Goal: Information Seeking & Learning: Learn about a topic

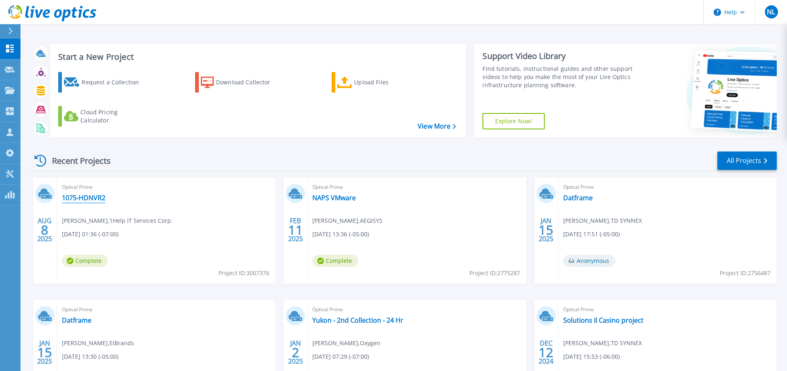
click at [83, 198] on link "1075-HDNVR2" at bounding box center [83, 198] width 43 height 8
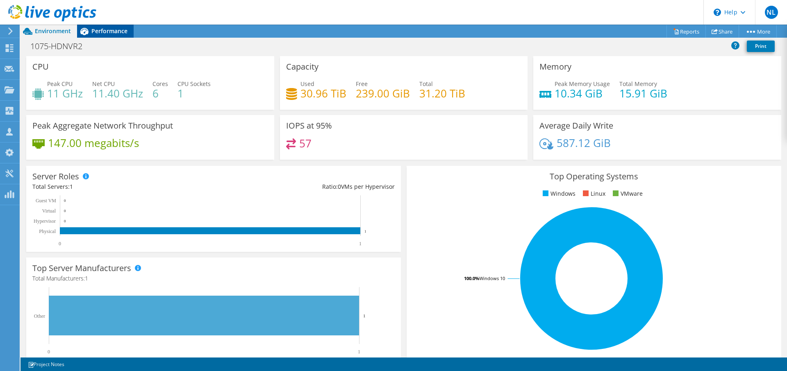
click at [105, 32] on span "Performance" at bounding box center [109, 31] width 36 height 8
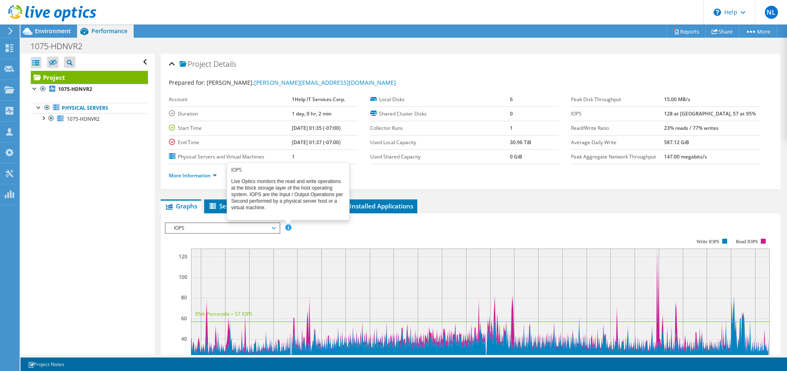
click at [286, 225] on span at bounding box center [288, 228] width 6 height 6
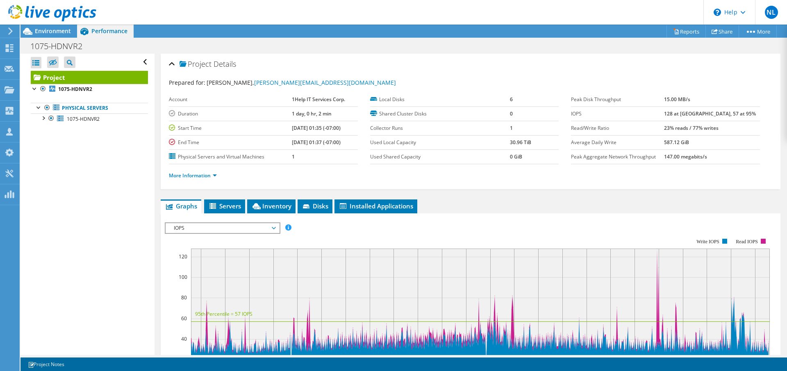
click at [492, 226] on div "IOPS Disk Throughput IO Size Latency Queue Depth CPU Percentage Memory Page Fau…" at bounding box center [470, 227] width 611 height 11
click at [47, 119] on div at bounding box center [43, 117] width 8 height 8
click at [40, 106] on div at bounding box center [39, 107] width 8 height 8
click at [49, 195] on div at bounding box center [47, 192] width 8 height 8
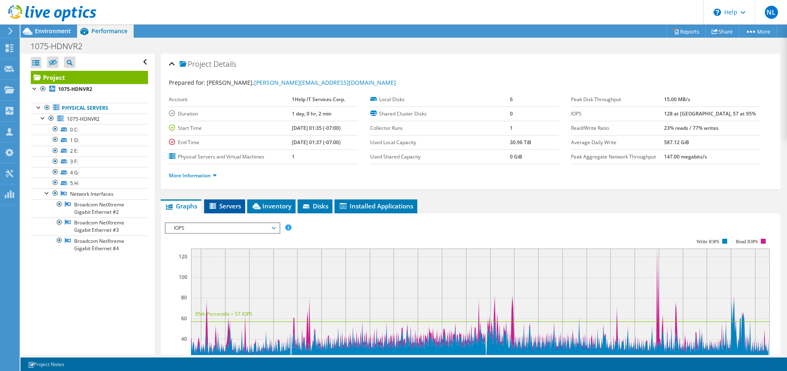
click at [225, 203] on span "Servers" at bounding box center [224, 206] width 33 height 8
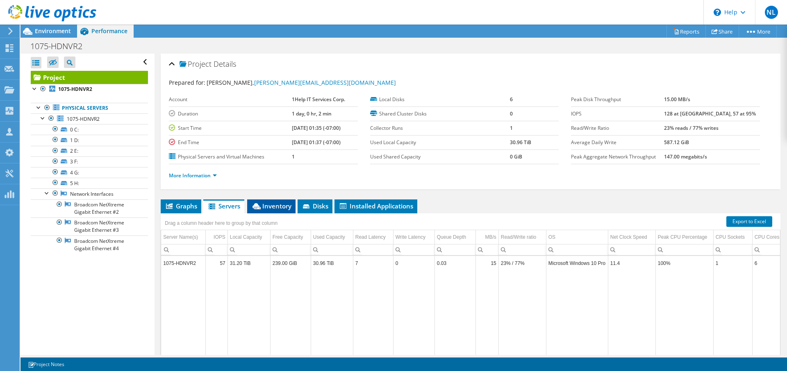
click at [272, 209] on span "Inventory" at bounding box center [271, 206] width 40 height 8
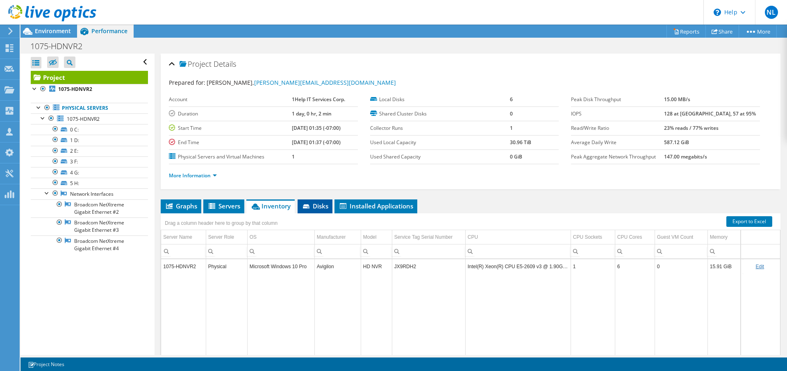
click at [312, 206] on span "Disks" at bounding box center [315, 206] width 27 height 8
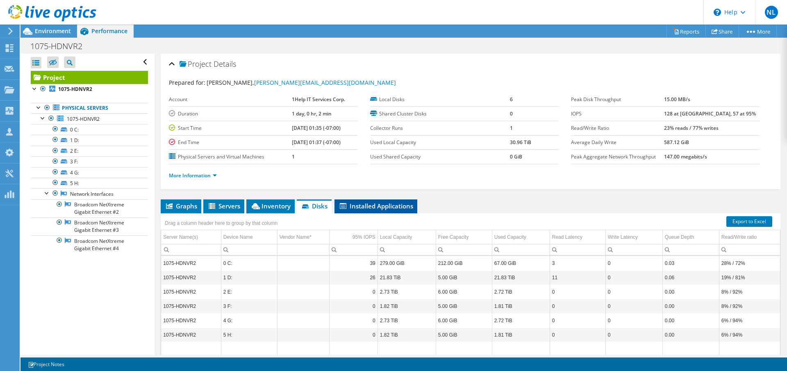
click at [367, 208] on span "Installed Applications" at bounding box center [375, 206] width 75 height 8
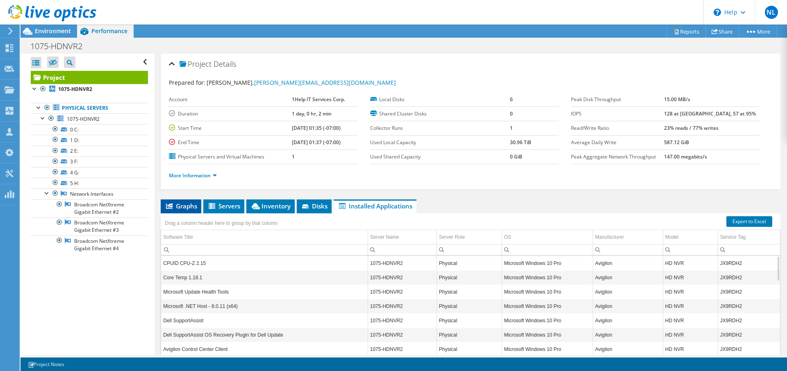
click at [186, 206] on span "Graphs" at bounding box center [181, 206] width 32 height 8
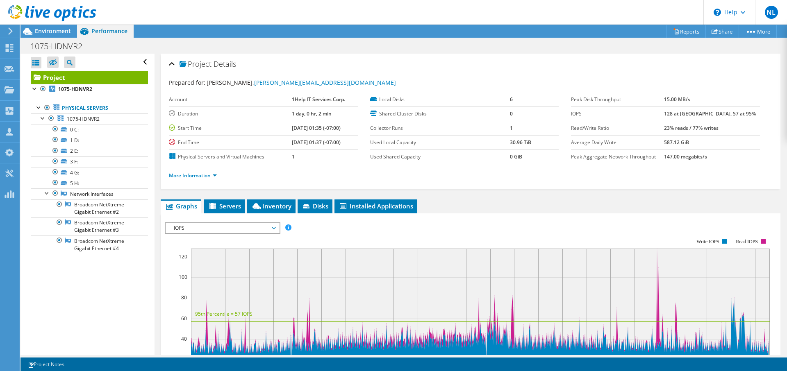
click at [200, 225] on span "IOPS" at bounding box center [222, 228] width 105 height 10
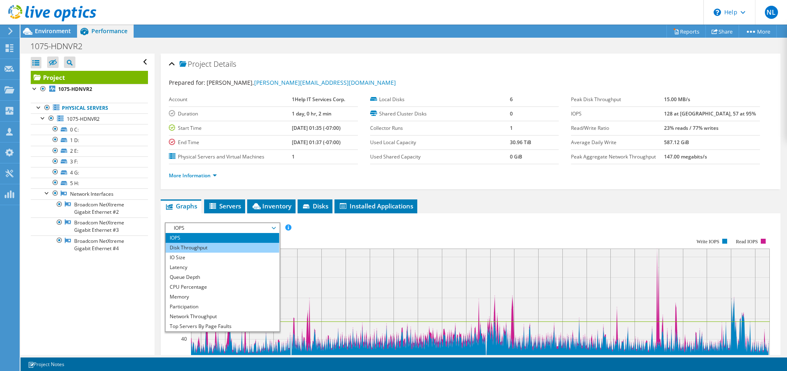
click at [195, 243] on li "Disk Throughput" at bounding box center [222, 248] width 113 height 10
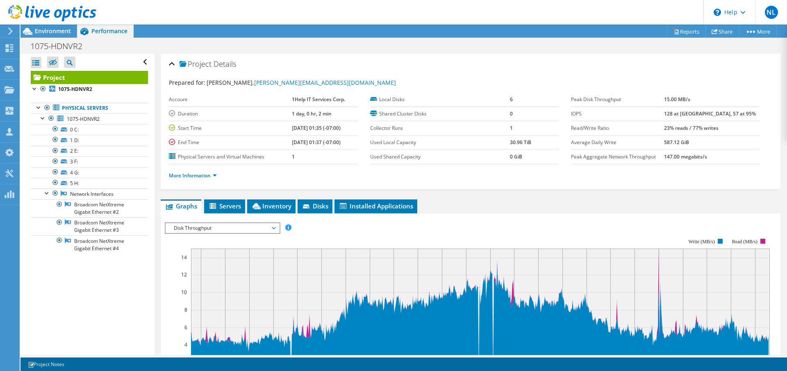
click at [202, 229] on span "Disk Throughput" at bounding box center [222, 228] width 105 height 10
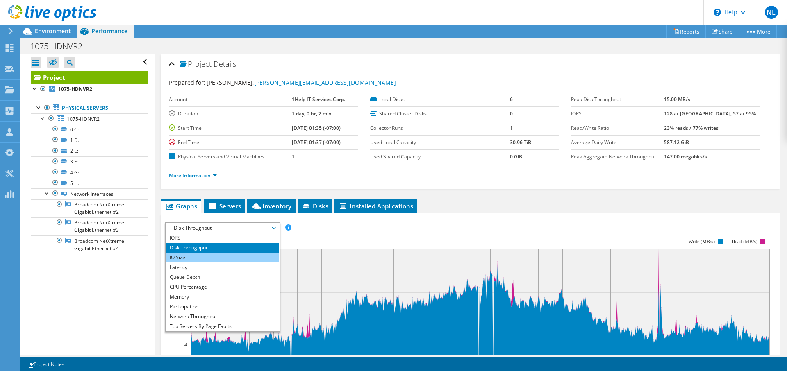
click at [188, 255] on li "IO Size" at bounding box center [222, 258] width 113 height 10
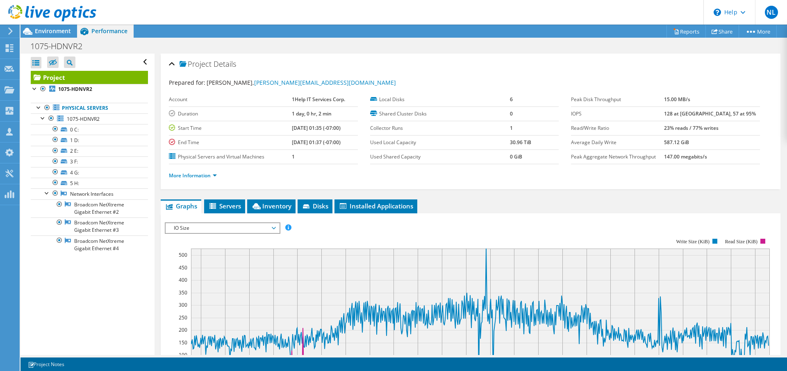
click at [204, 226] on span "IO Size" at bounding box center [222, 228] width 105 height 10
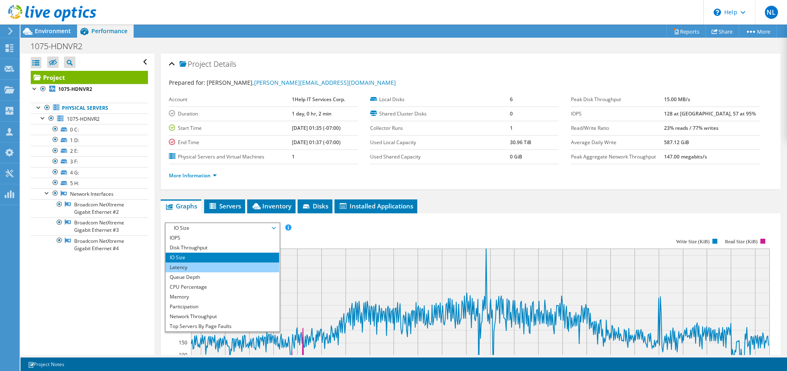
click at [179, 264] on li "Latency" at bounding box center [222, 268] width 113 height 10
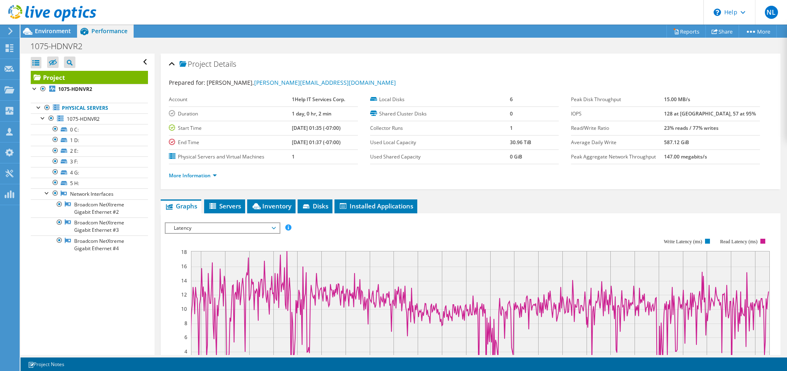
click at [214, 232] on span "Latency" at bounding box center [222, 228] width 105 height 10
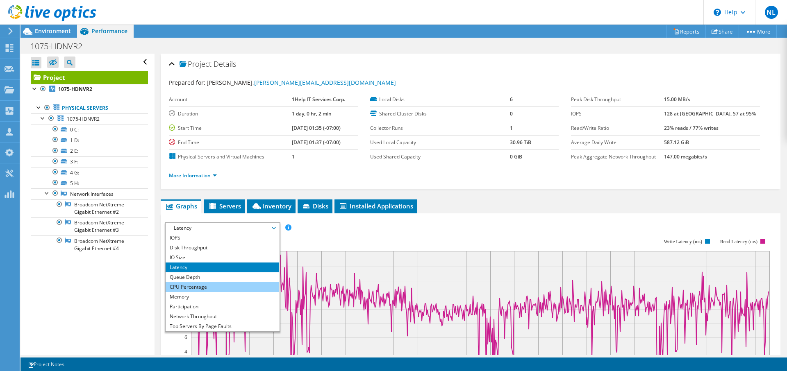
click at [188, 285] on li "CPU Percentage" at bounding box center [222, 287] width 113 height 10
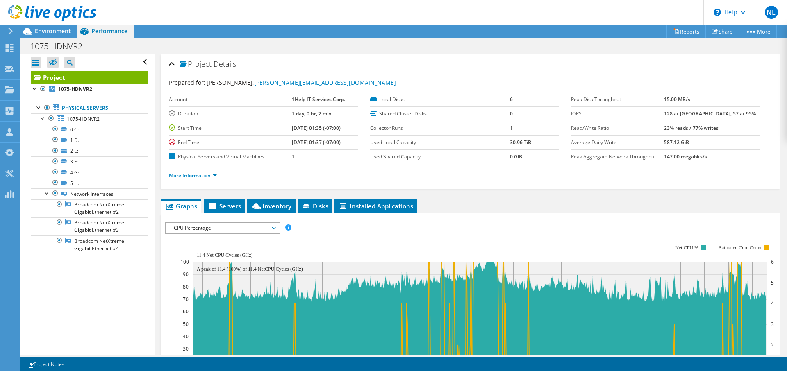
click at [213, 227] on span "CPU Percentage" at bounding box center [222, 228] width 105 height 10
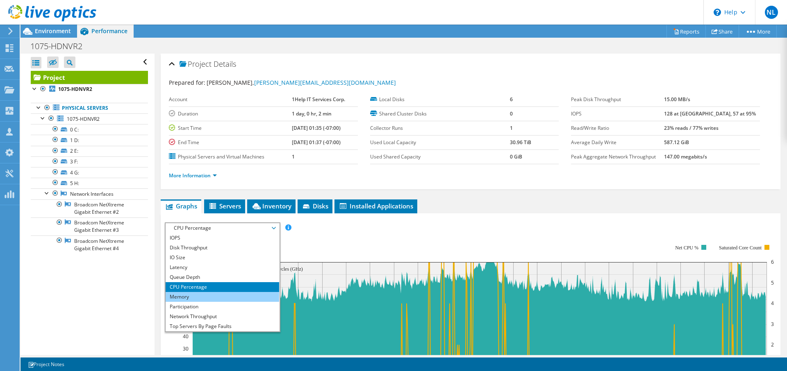
click at [182, 293] on li "Memory" at bounding box center [222, 297] width 113 height 10
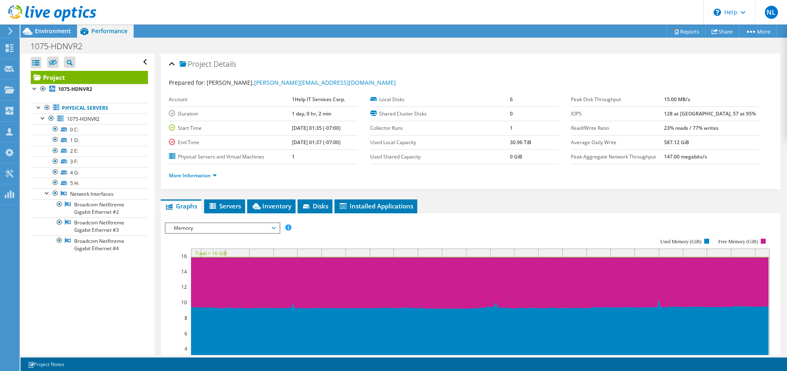
click at [213, 225] on span "Memory" at bounding box center [222, 228] width 105 height 10
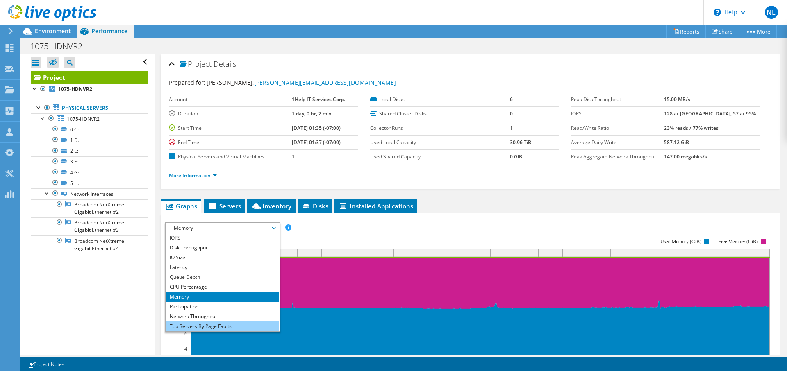
click at [192, 327] on li "Top Servers By Page Faults" at bounding box center [222, 327] width 113 height 10
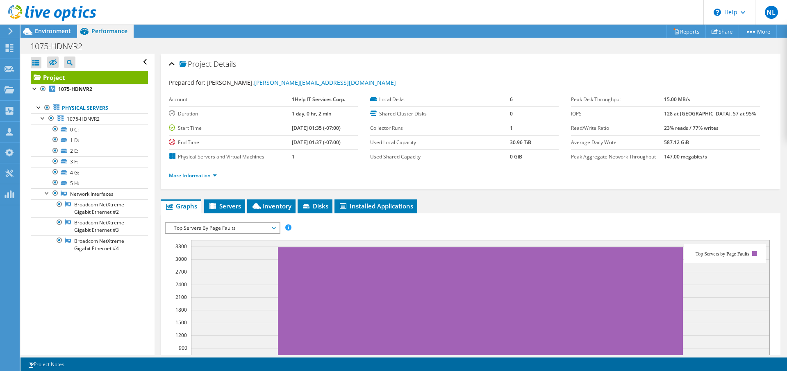
click at [236, 228] on span "Top Servers By Page Faults" at bounding box center [222, 228] width 105 height 10
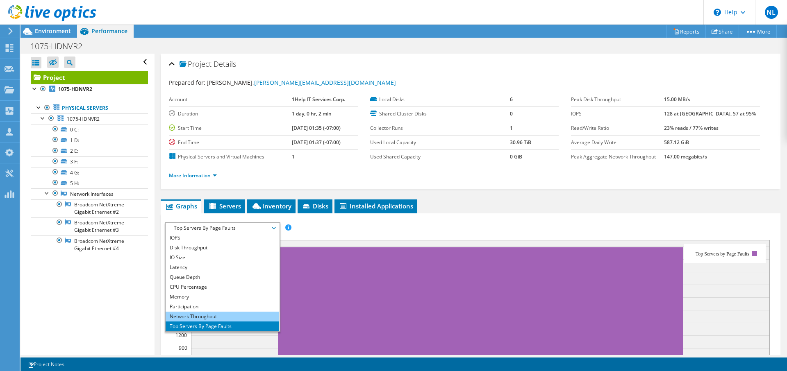
click at [179, 318] on li "Network Throughput" at bounding box center [222, 317] width 113 height 10
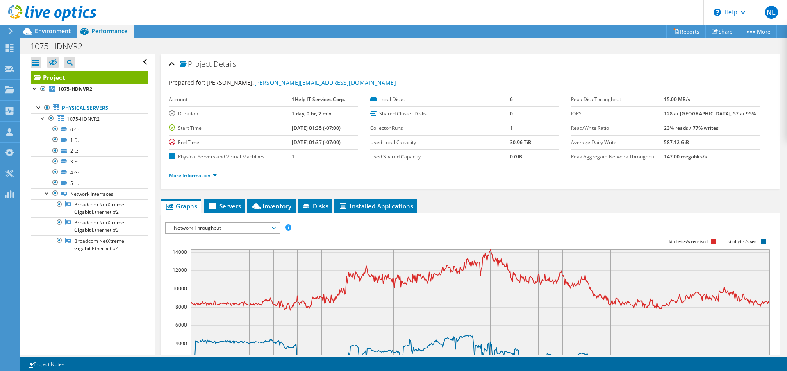
click at [218, 229] on span "Network Throughput" at bounding box center [222, 228] width 105 height 10
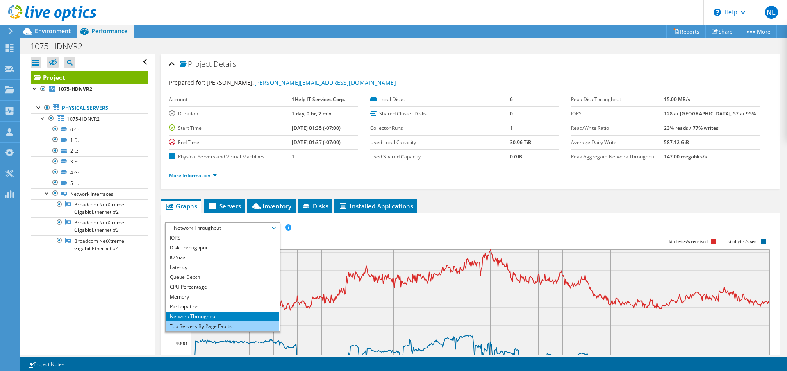
click at [193, 326] on li "Top Servers By Page Faults" at bounding box center [222, 327] width 113 height 10
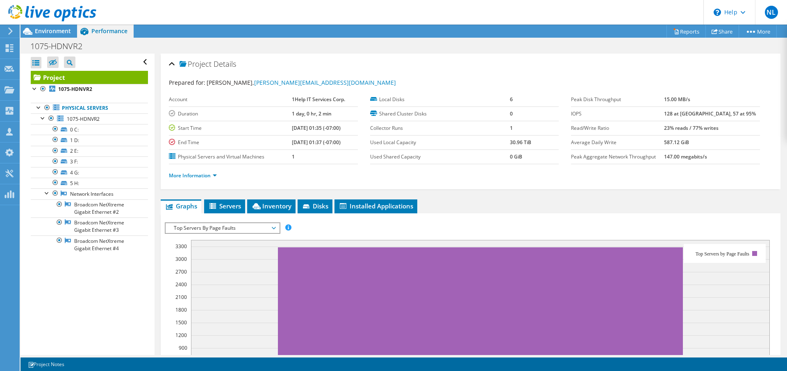
click at [189, 230] on span "Top Servers By Page Faults" at bounding box center [222, 228] width 105 height 10
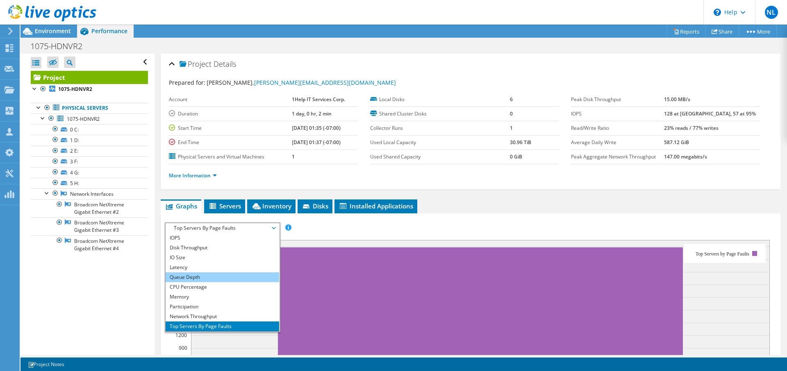
click at [189, 279] on li "Queue Depth" at bounding box center [222, 277] width 113 height 10
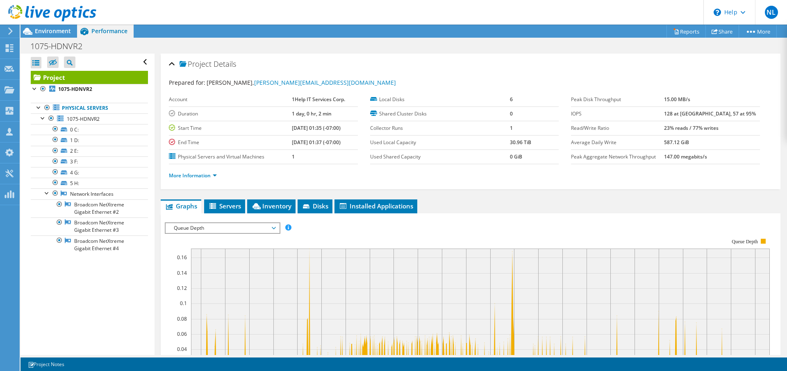
click at [210, 228] on span "Queue Depth" at bounding box center [222, 228] width 105 height 10
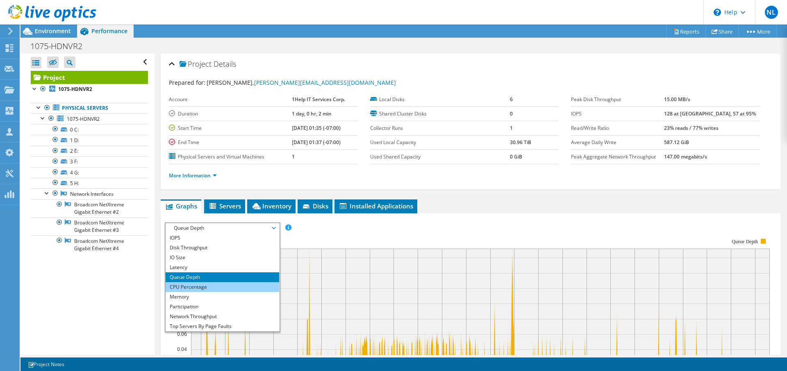
click at [183, 283] on li "CPU Percentage" at bounding box center [222, 287] width 113 height 10
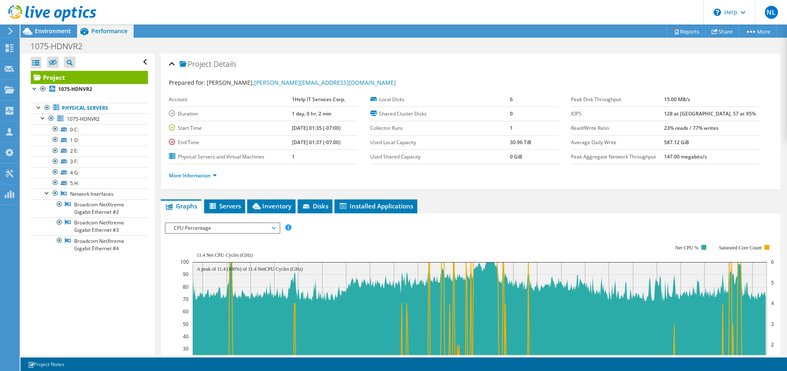
click at [395, 9] on header "NL Partner Team Member Nick Lyovin nick.lyovin@tdsynnex.com TD SYNNEX My Profil…" at bounding box center [393, 12] width 787 height 25
click at [66, 31] on span "Environment" at bounding box center [53, 31] width 36 height 8
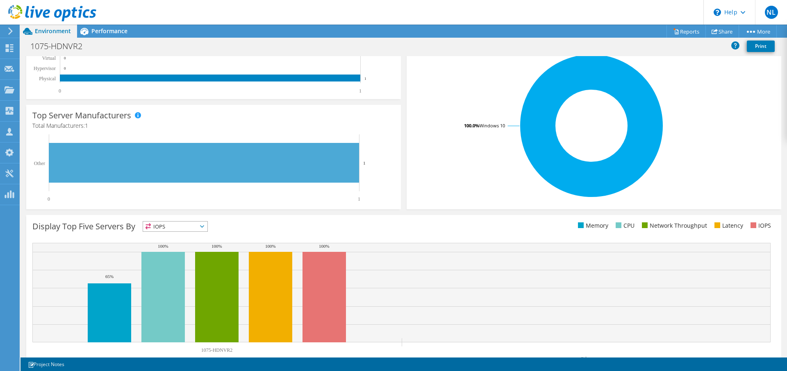
scroll to position [176, 0]
